Goal: Task Accomplishment & Management: Manage account settings

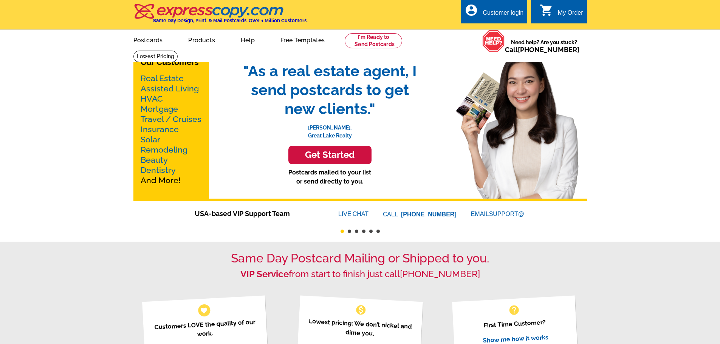
click at [503, 11] on div "Customer login" at bounding box center [502, 14] width 41 height 11
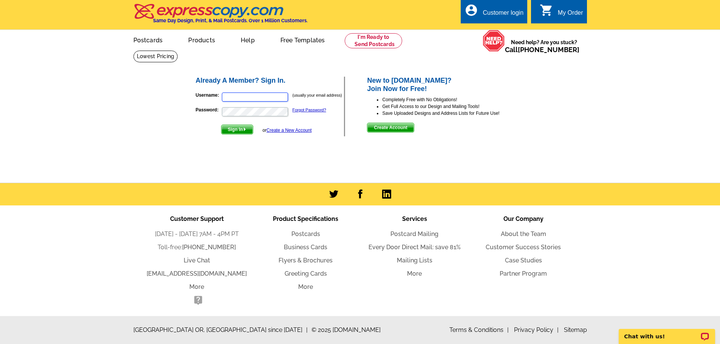
type input "[EMAIL_ADDRESS][DOMAIN_NAME]"
click at [235, 126] on span "Sign In" at bounding box center [236, 129] width 31 height 9
